Goal: Find specific page/section: Find specific page/section

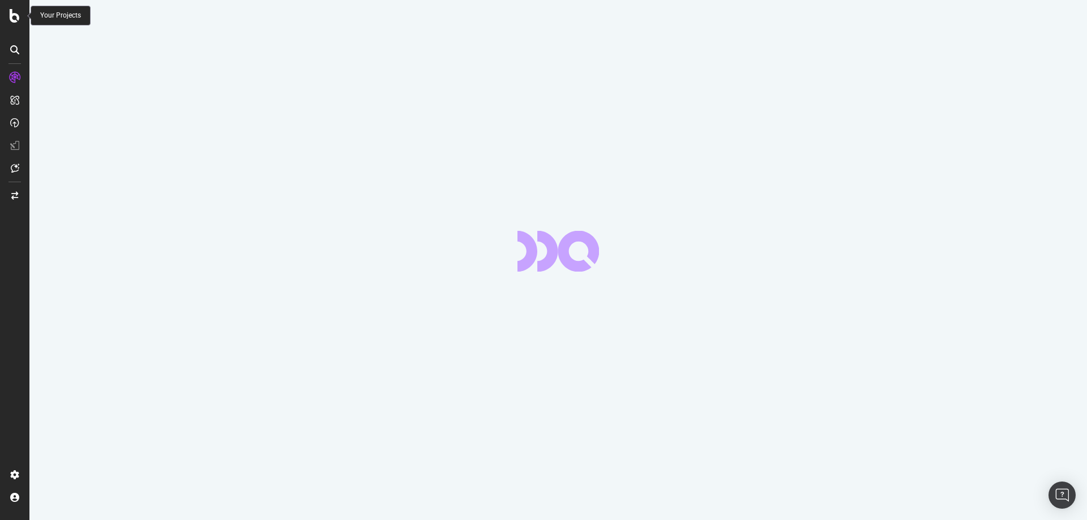
click at [13, 13] on icon at bounding box center [15, 16] width 10 height 14
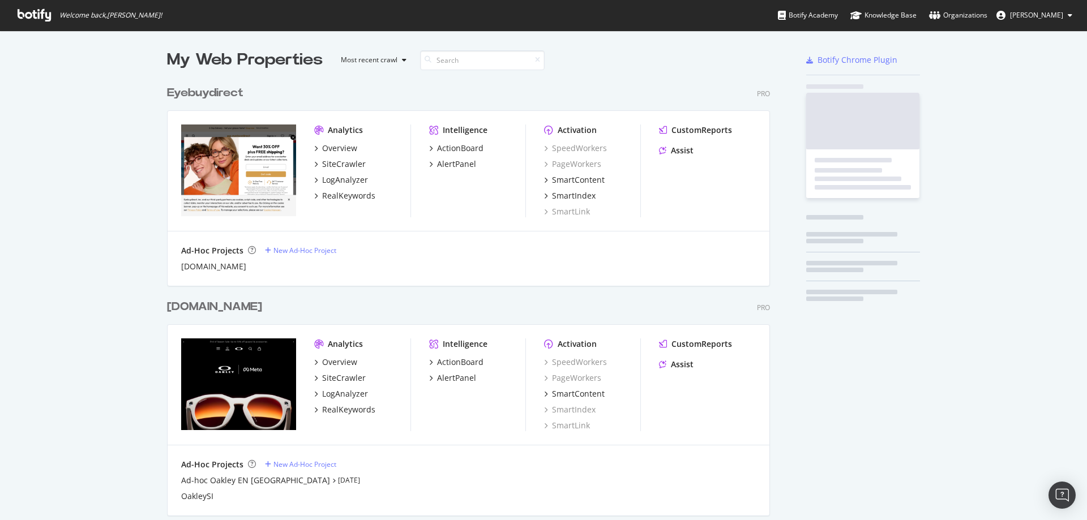
scroll to position [1372, 603]
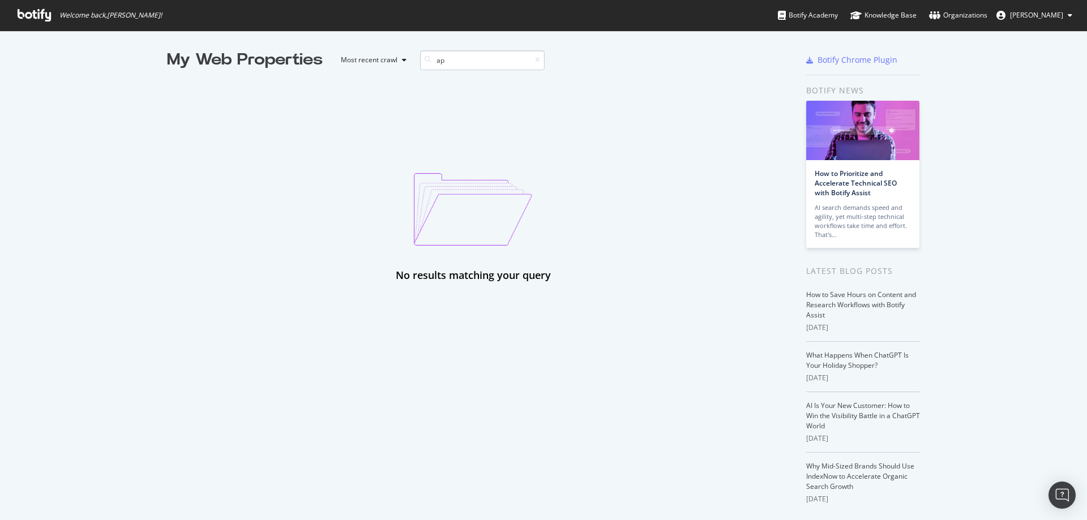
type input "a"
